Goal: Learn about a topic

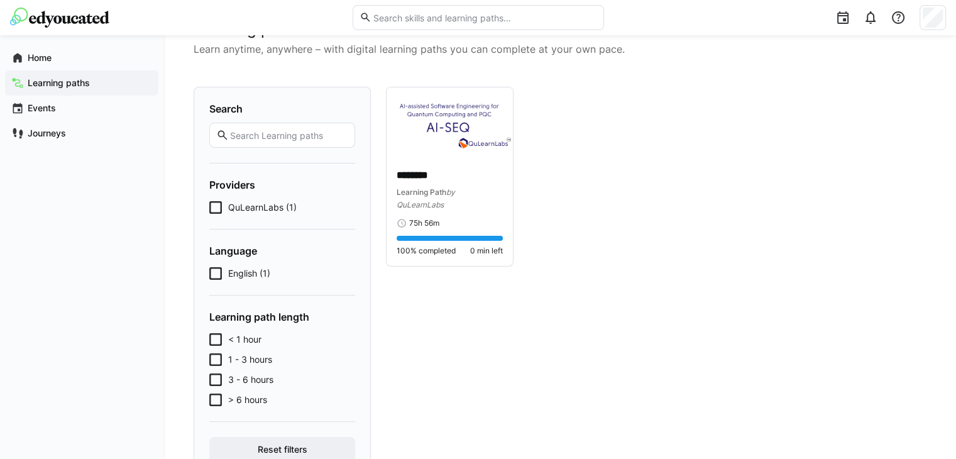
scroll to position [43, 0]
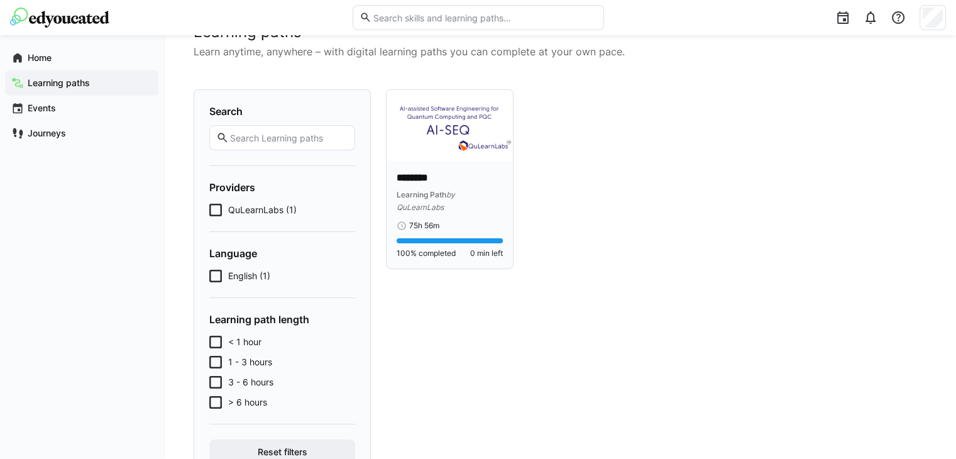
click at [418, 169] on div "******** Learning Path by QuLearnLabs 75h 56m 100% completed 0 min left" at bounding box center [449, 214] width 126 height 107
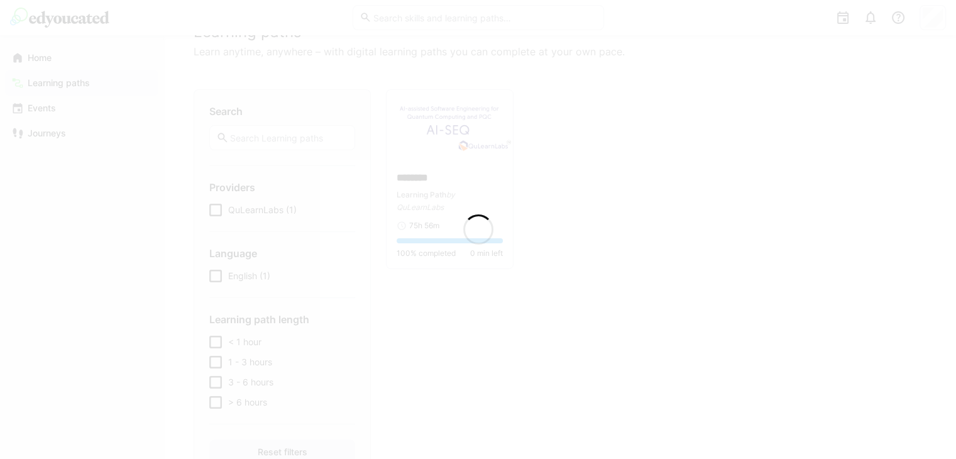
click at [423, 199] on div at bounding box center [478, 229] width 956 height 459
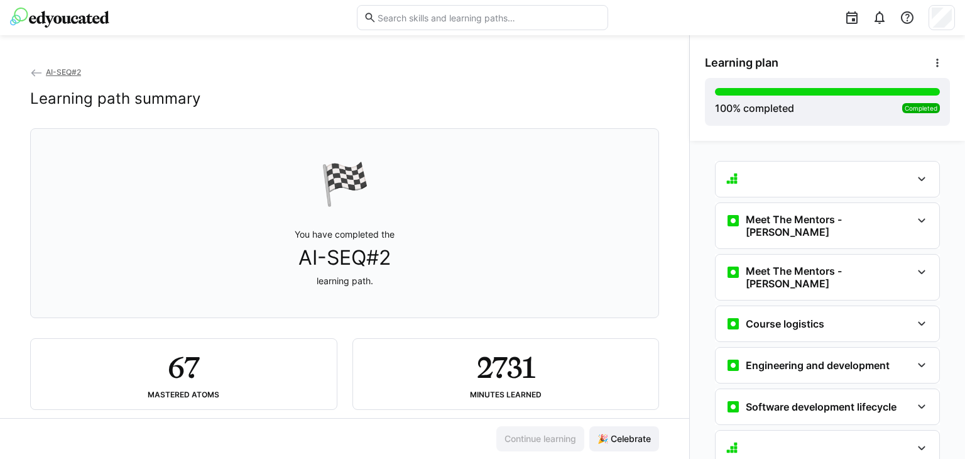
click at [80, 19] on img at bounding box center [59, 18] width 99 height 20
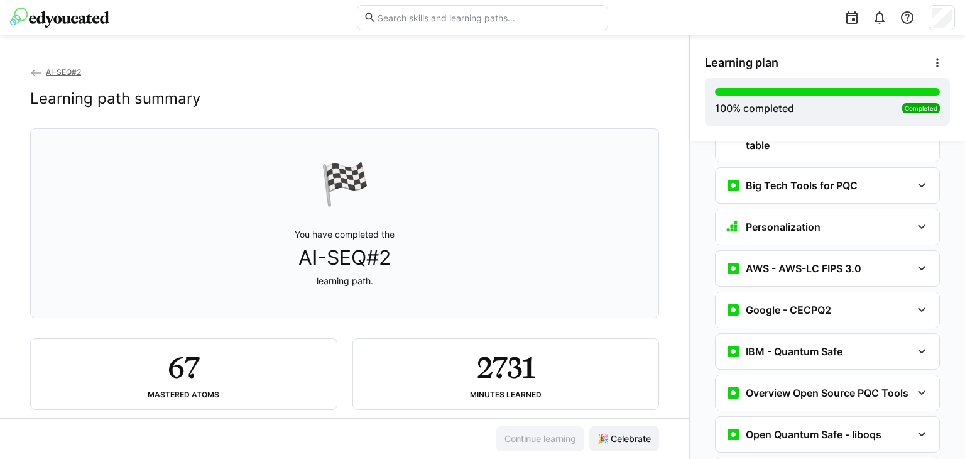
click at [80, 19] on img at bounding box center [59, 18] width 99 height 20
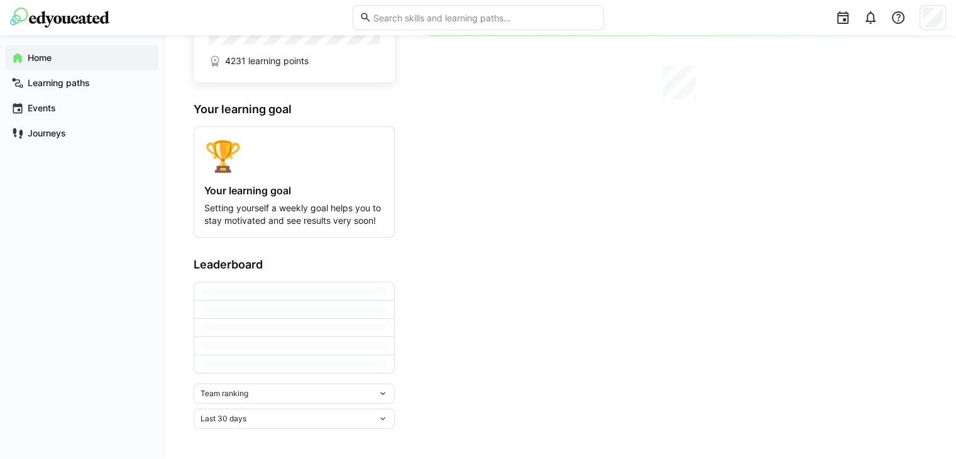
scroll to position [53, 0]
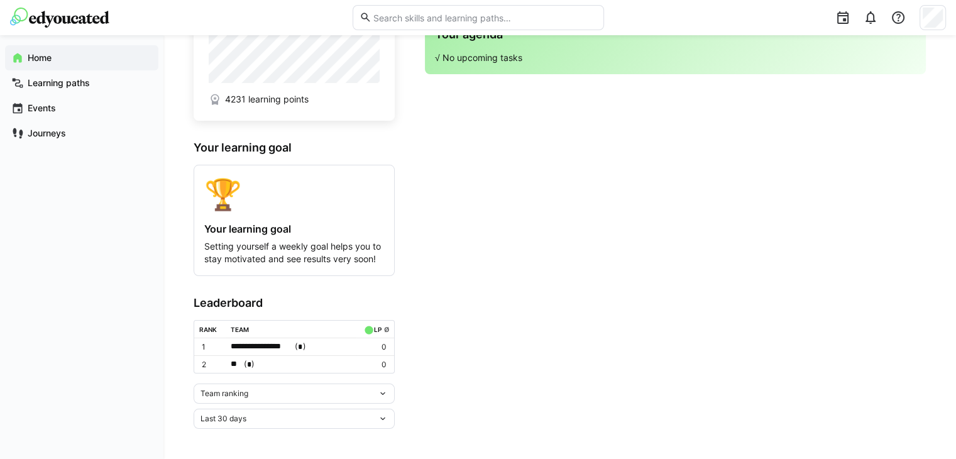
click at [281, 395] on div "Team ranking" at bounding box center [288, 393] width 177 height 9
click at [258, 437] on div "Individual ranking" at bounding box center [294, 440] width 186 height 10
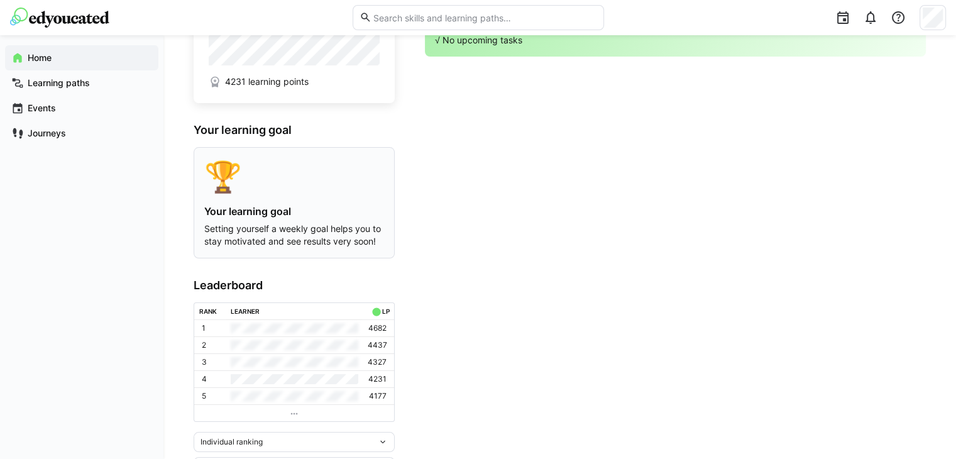
scroll to position [0, 0]
